Goal: Use online tool/utility: Utilize a website feature to perform a specific function

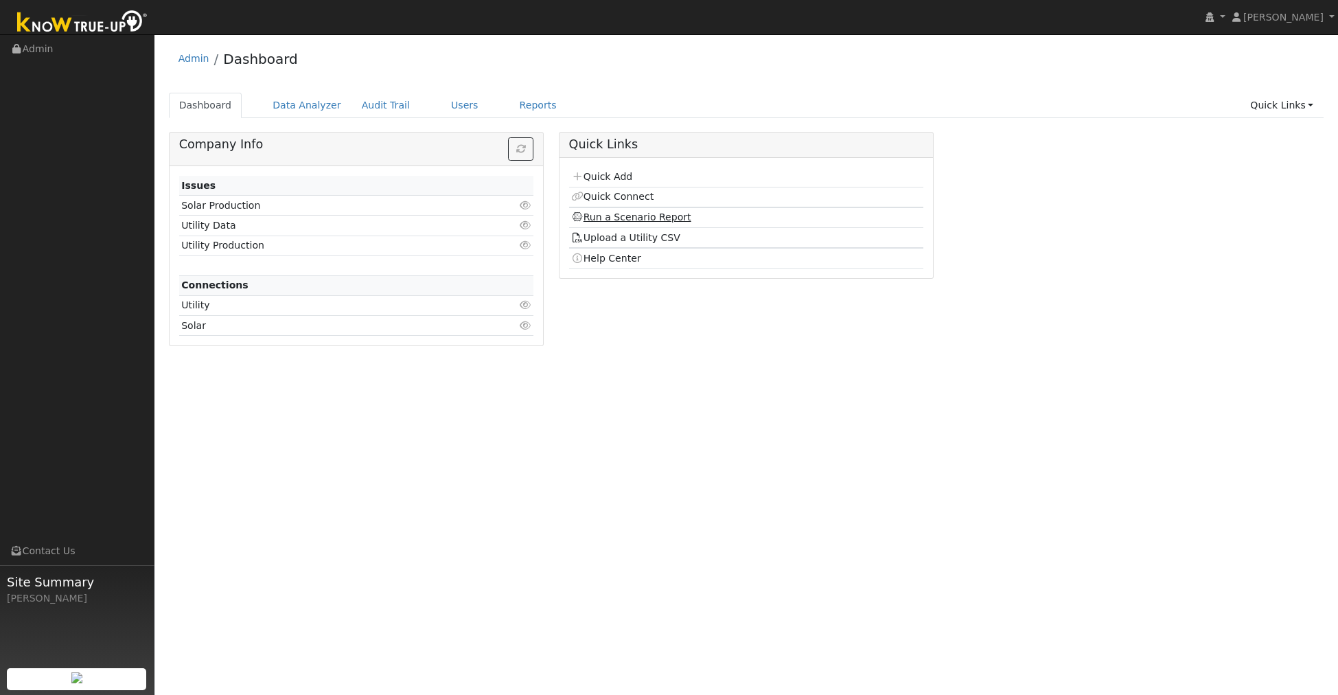
click at [642, 217] on link "Run a Scenario Report" at bounding box center [631, 216] width 120 height 11
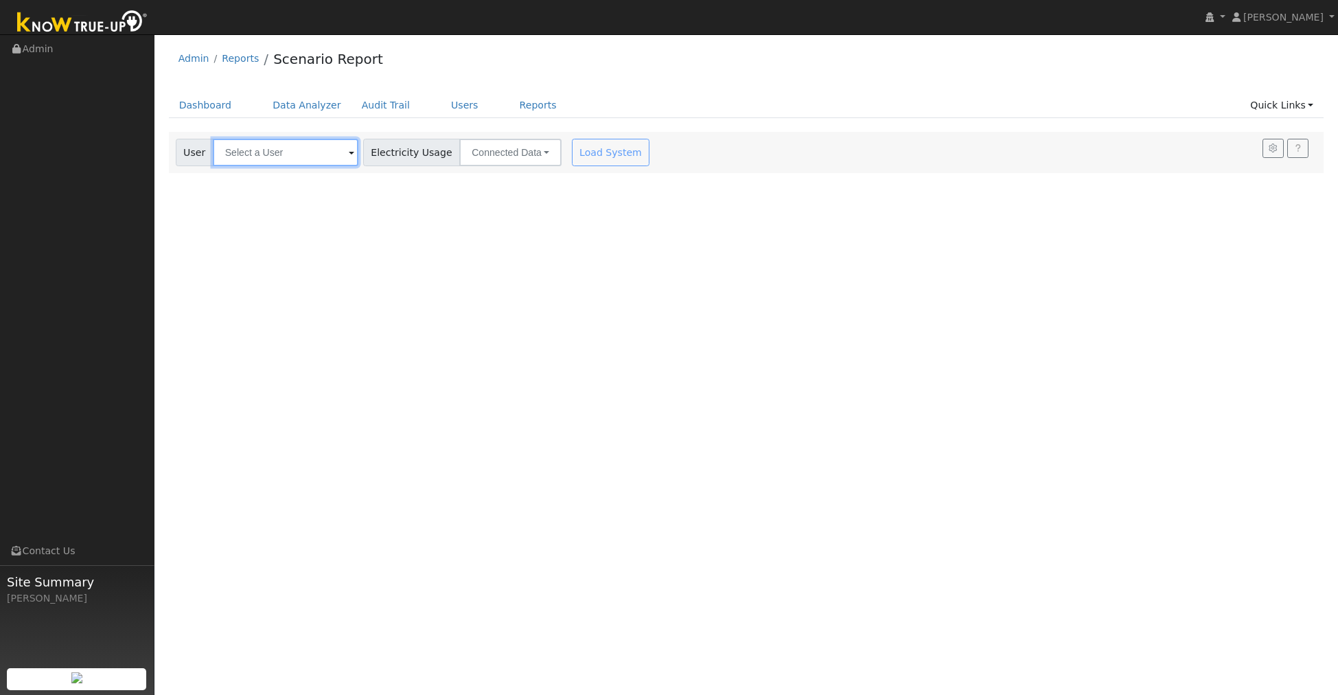
click at [290, 148] on input "text" at bounding box center [286, 152] width 146 height 27
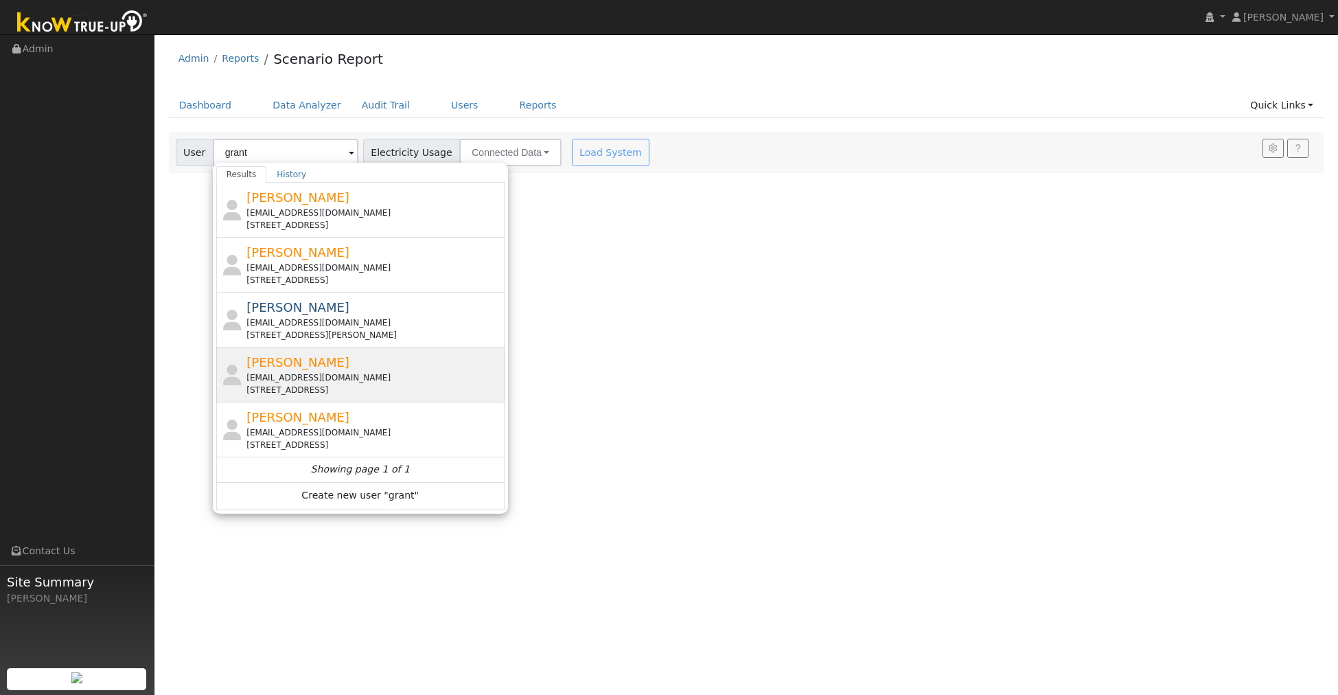
click at [345, 384] on div "[STREET_ADDRESS]" at bounding box center [373, 390] width 255 height 12
type input "[PERSON_NAME]"
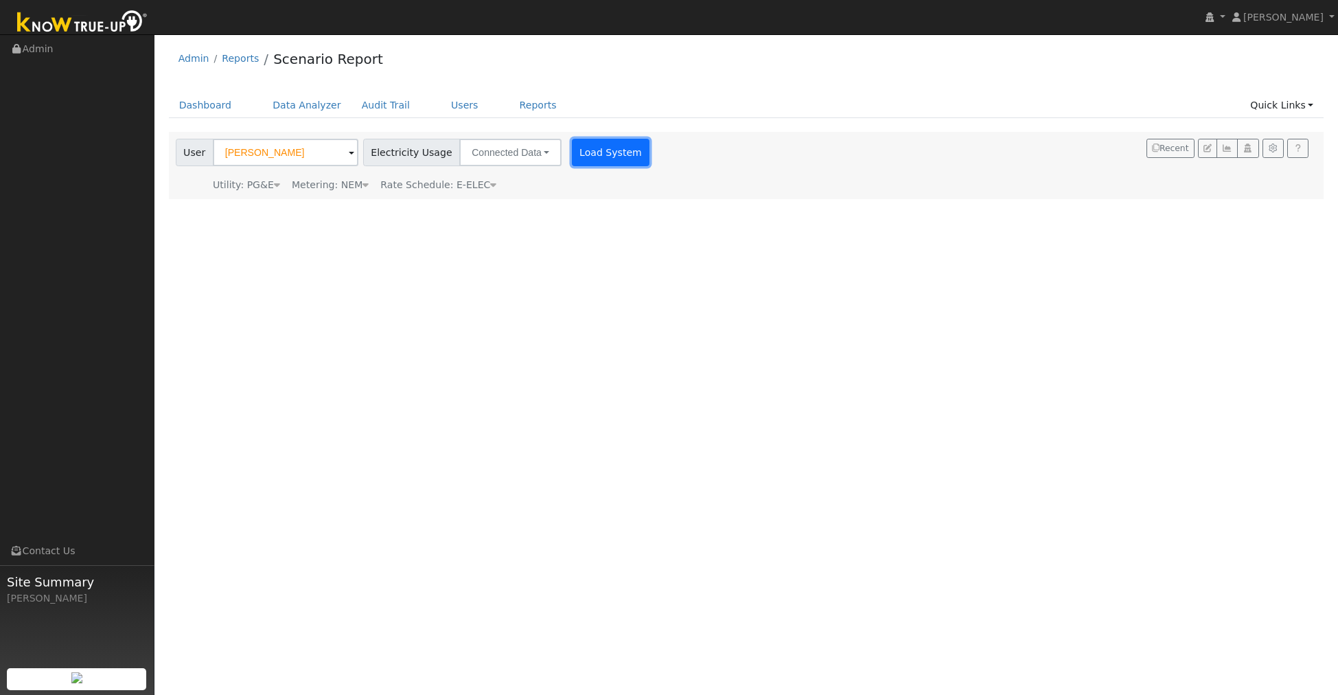
click at [572, 159] on button "Load System" at bounding box center [611, 152] width 78 height 27
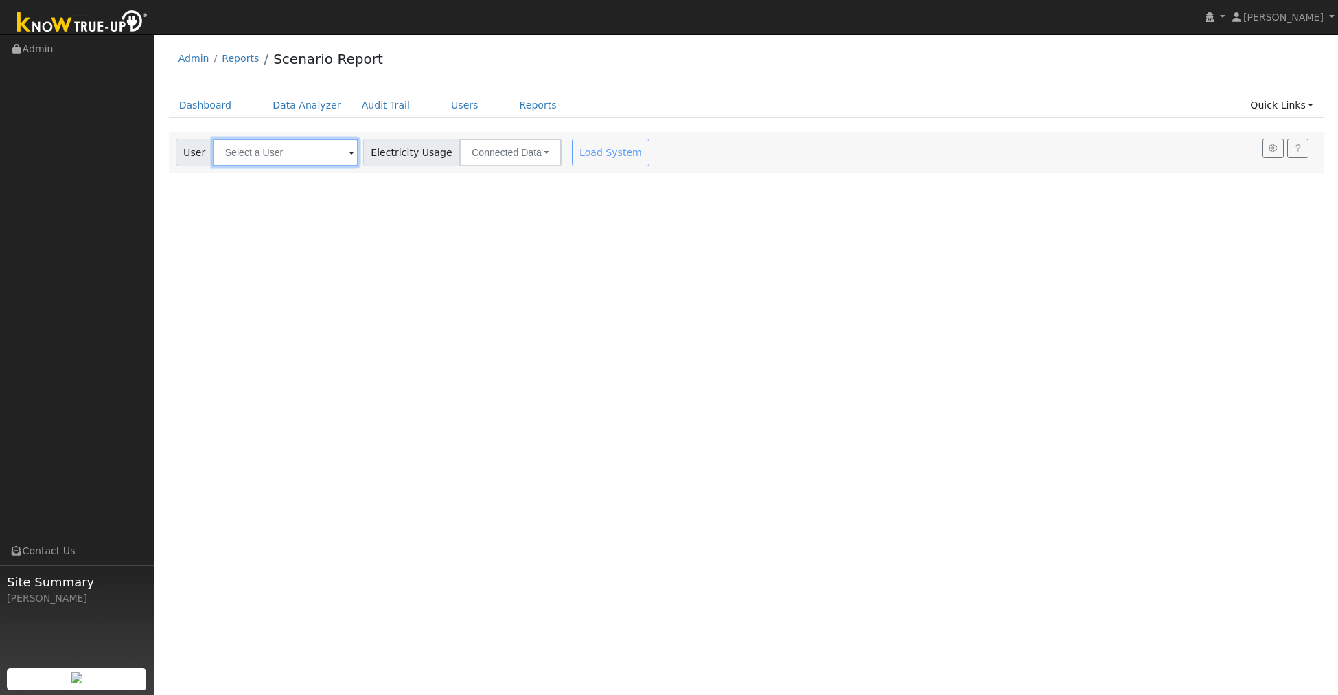
click at [283, 159] on input "text" at bounding box center [286, 152] width 146 height 27
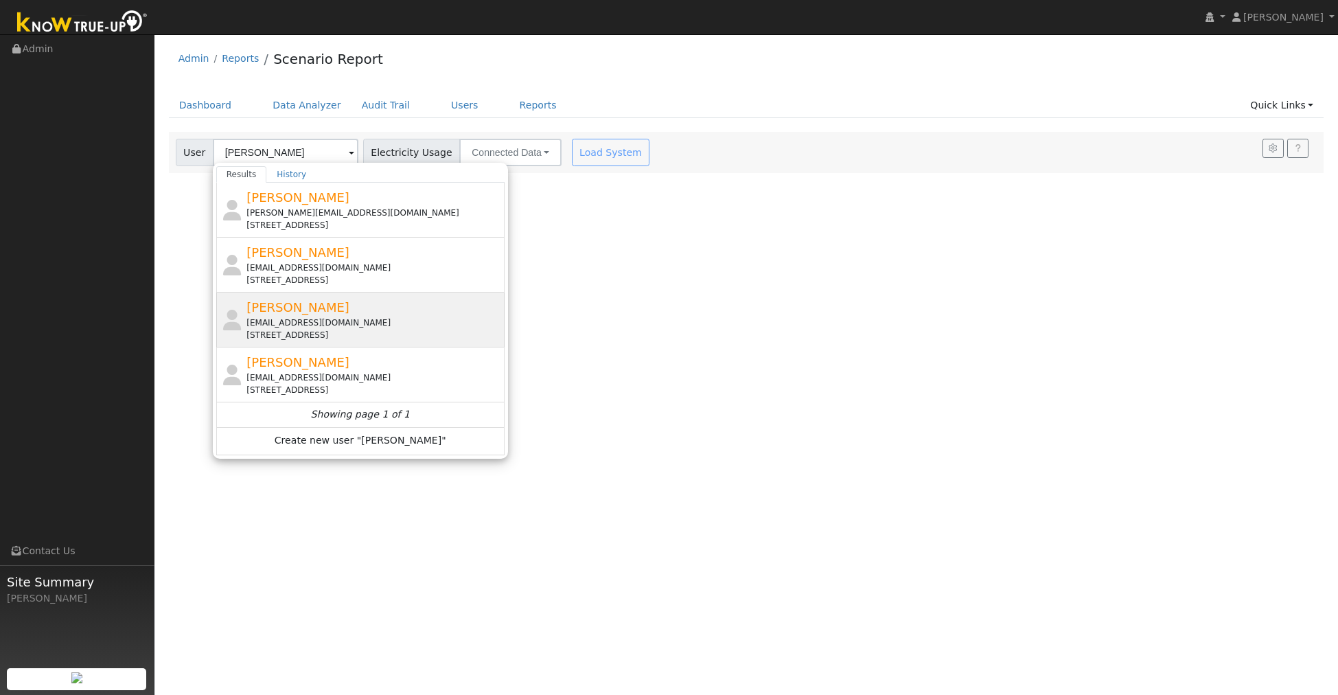
click at [290, 331] on div "[STREET_ADDRESS]" at bounding box center [373, 335] width 255 height 12
type input "[PERSON_NAME]"
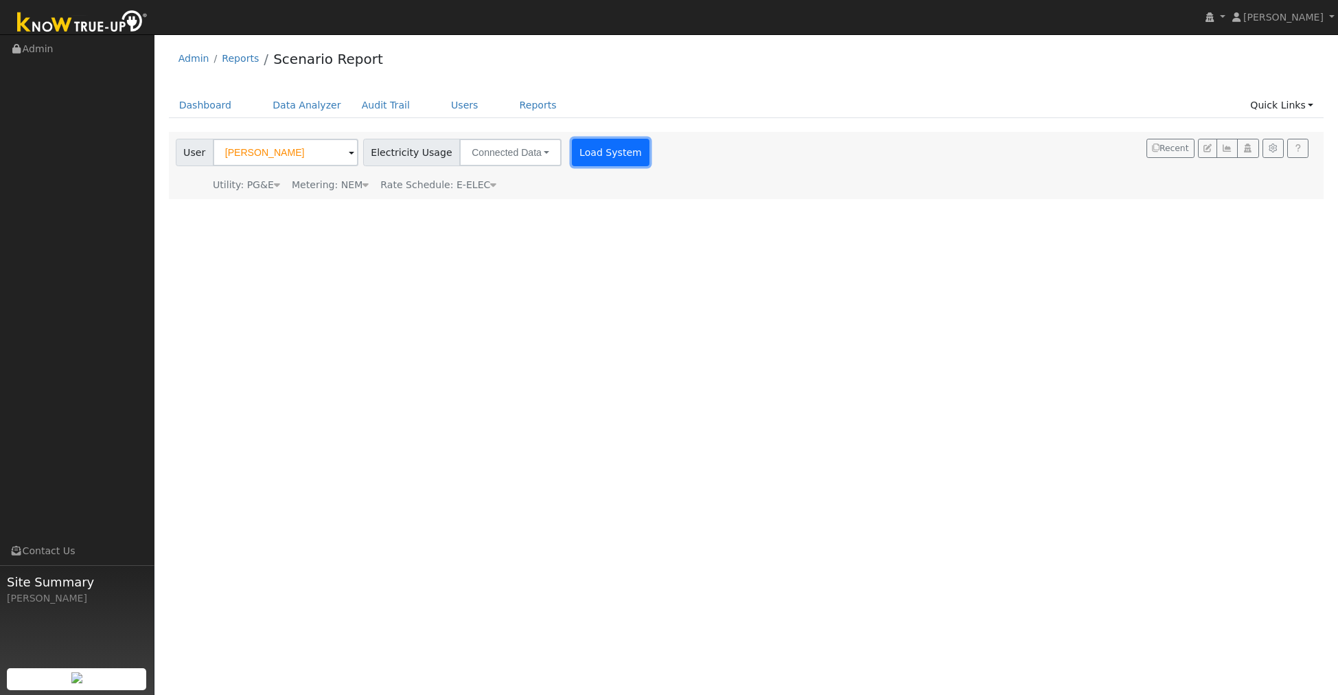
click at [578, 155] on button "Load System" at bounding box center [611, 152] width 78 height 27
